Goal: Transaction & Acquisition: Purchase product/service

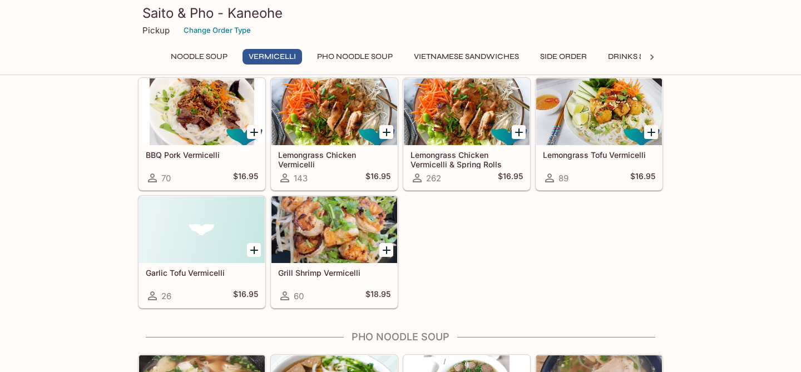
scroll to position [390, 0]
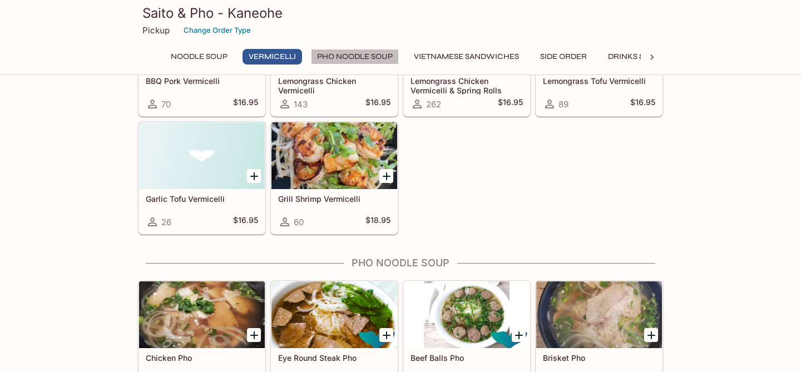
click at [340, 55] on button "Pho Noodle Soup" at bounding box center [355, 57] width 88 height 16
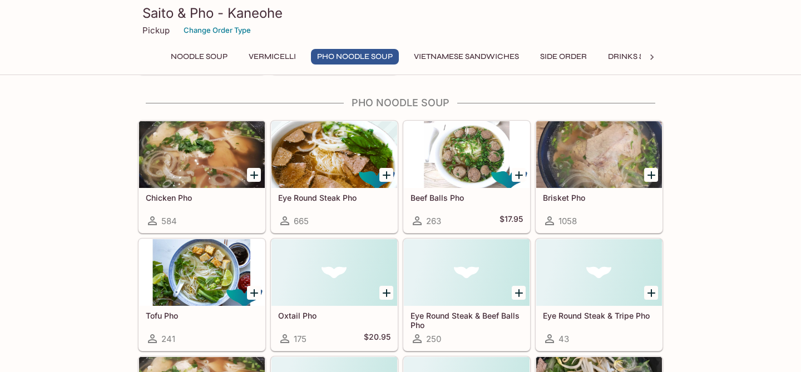
scroll to position [553, 0]
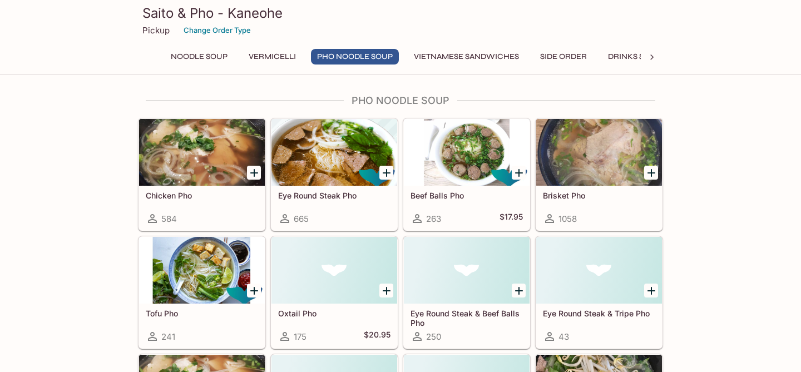
click at [650, 171] on icon "Add Brisket Pho" at bounding box center [651, 172] width 13 height 13
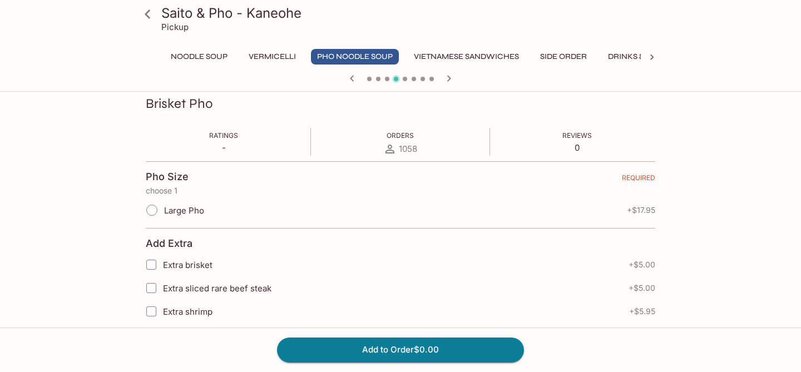
scroll to position [156, 0]
click at [155, 211] on input "Large Pho" at bounding box center [151, 210] width 23 height 23
radio input "true"
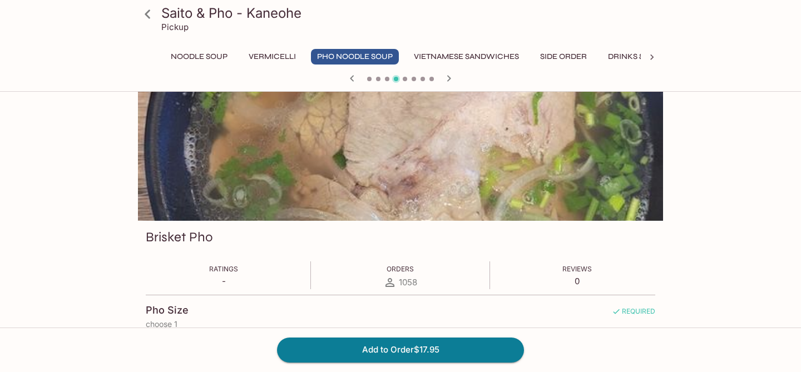
scroll to position [0, 0]
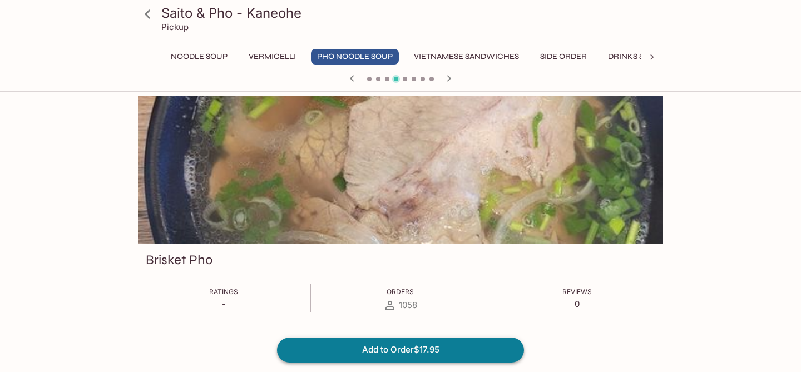
click at [408, 349] on button "Add to Order $17.95" at bounding box center [400, 350] width 247 height 24
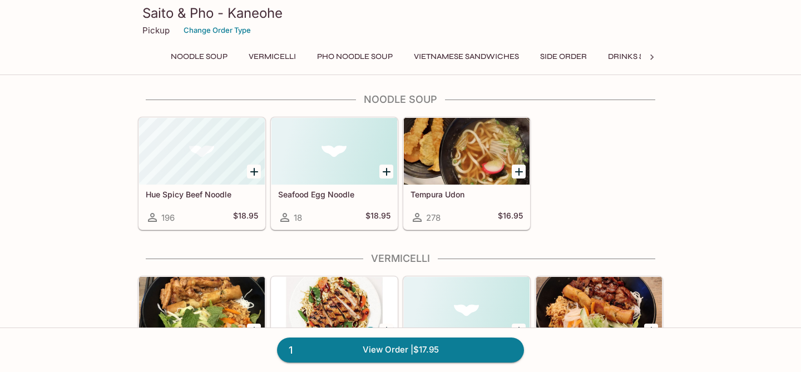
click at [349, 58] on button "Pho Noodle Soup" at bounding box center [355, 57] width 88 height 16
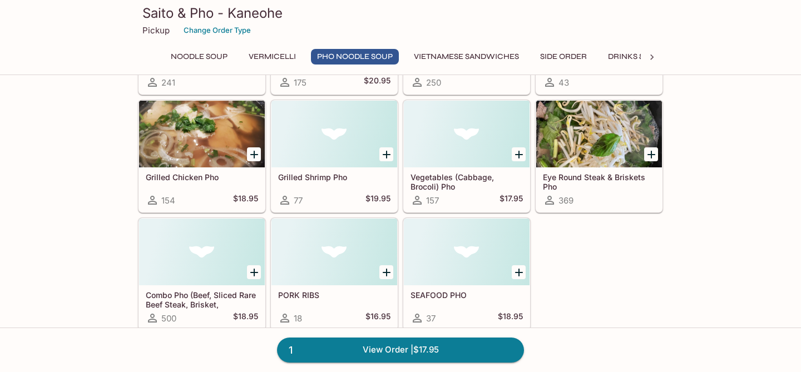
scroll to position [811, 0]
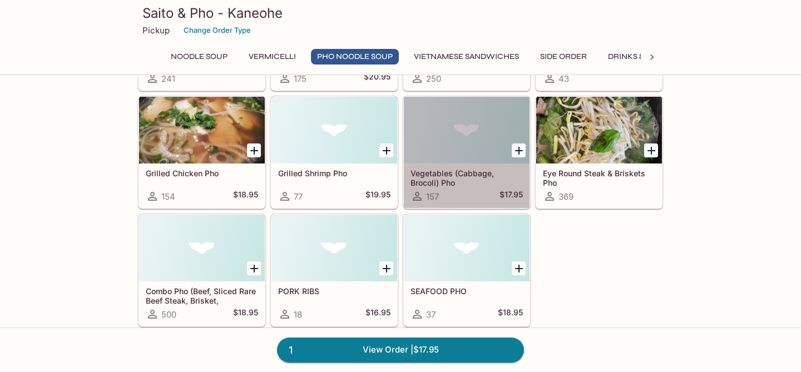
click at [449, 170] on h5 "Vegetables (Cabbage, Brocoli) Pho" at bounding box center [466, 178] width 112 height 18
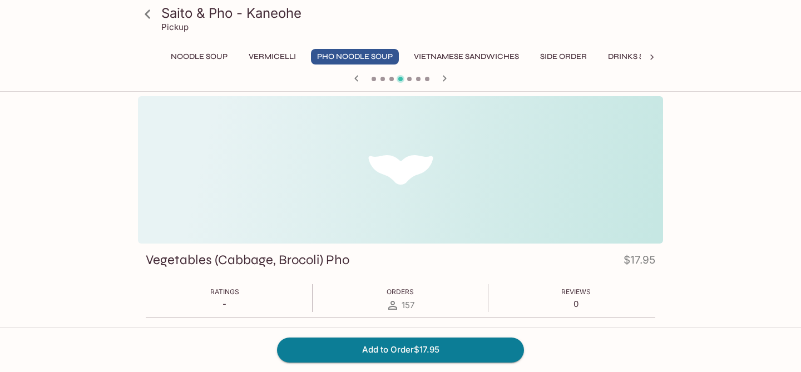
click at [563, 53] on button "Side Order" at bounding box center [563, 57] width 59 height 16
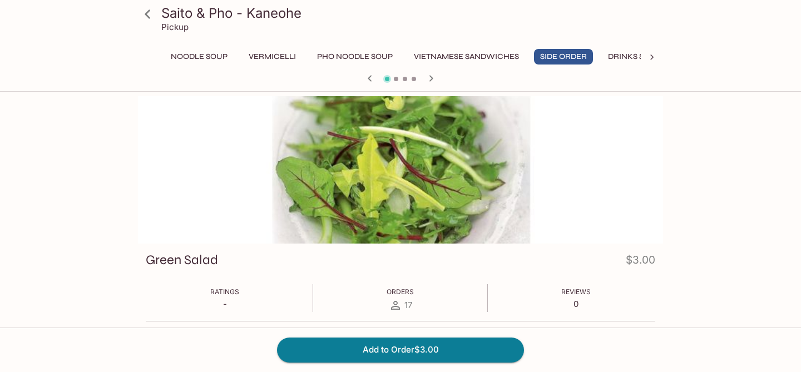
click at [199, 60] on button "Noodle Soup" at bounding box center [199, 57] width 69 height 16
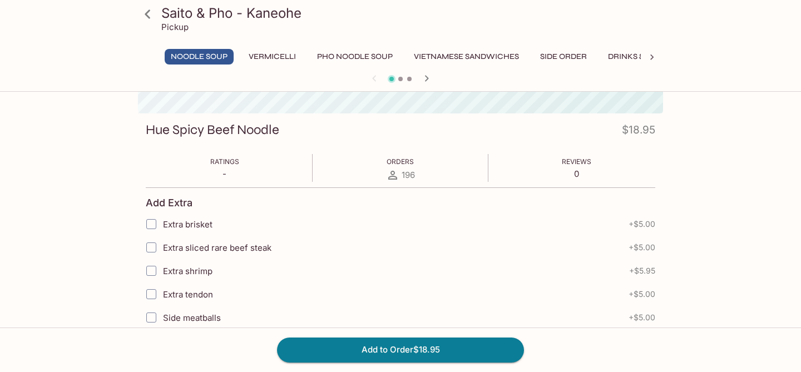
scroll to position [357, 0]
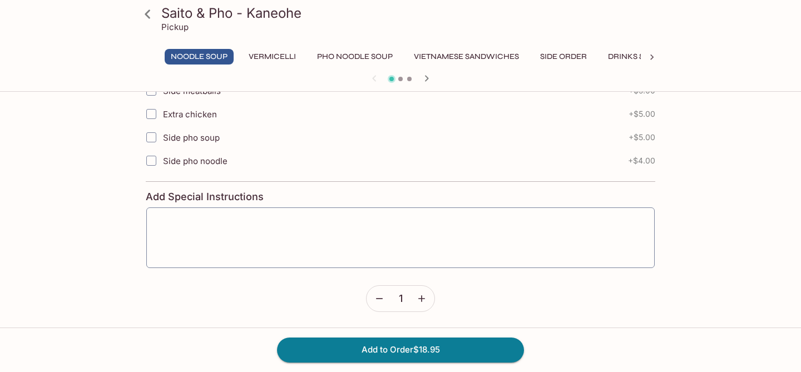
click at [147, 11] on icon at bounding box center [148, 13] width 6 height 9
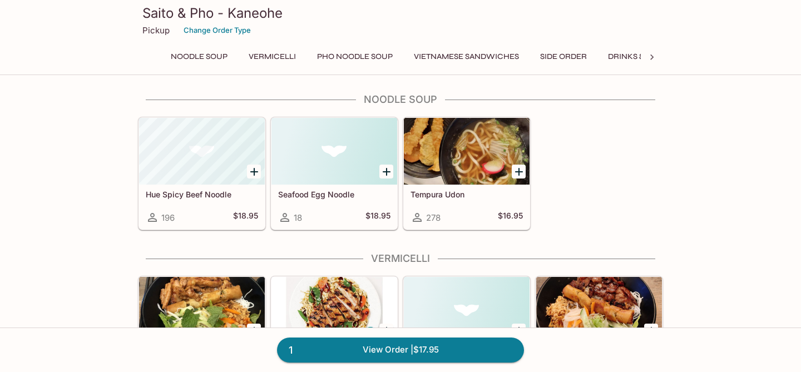
click at [147, 11] on h3 "Saito & Pho - Kaneohe" at bounding box center [400, 12] width 516 height 17
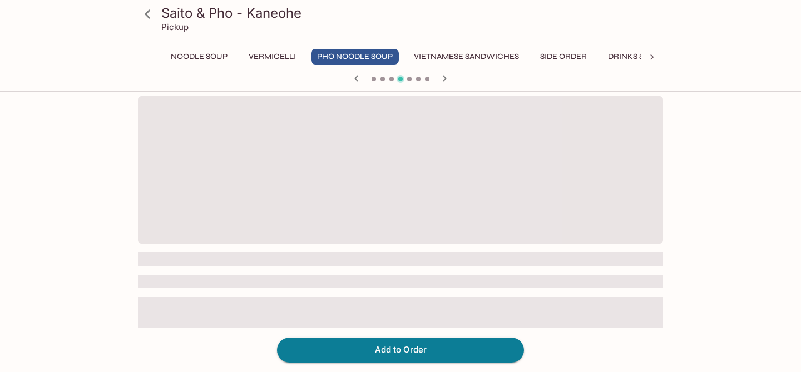
scroll to position [122, 0]
